Goal: Check status: Check status

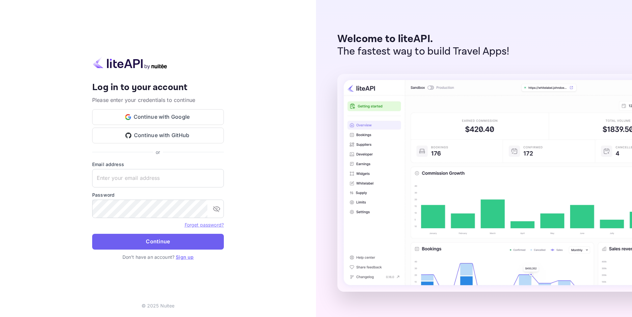
type input "[EMAIL_ADDRESS][DOMAIN_NAME]"
click at [136, 242] on button "Continue" at bounding box center [158, 242] width 132 height 16
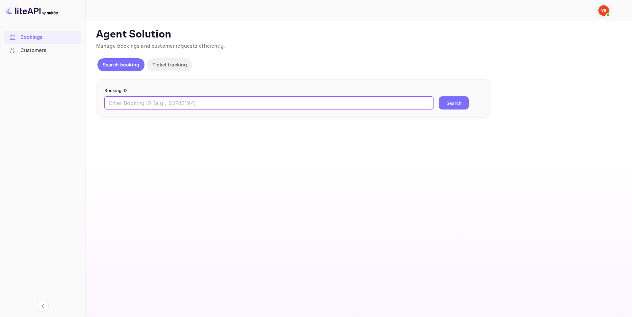
click at [163, 106] on input "text" at bounding box center [268, 102] width 329 height 13
paste input "9476502"
type input "9476502"
click at [454, 103] on button "Search" at bounding box center [454, 102] width 30 height 13
